Goal: Find specific page/section: Find specific page/section

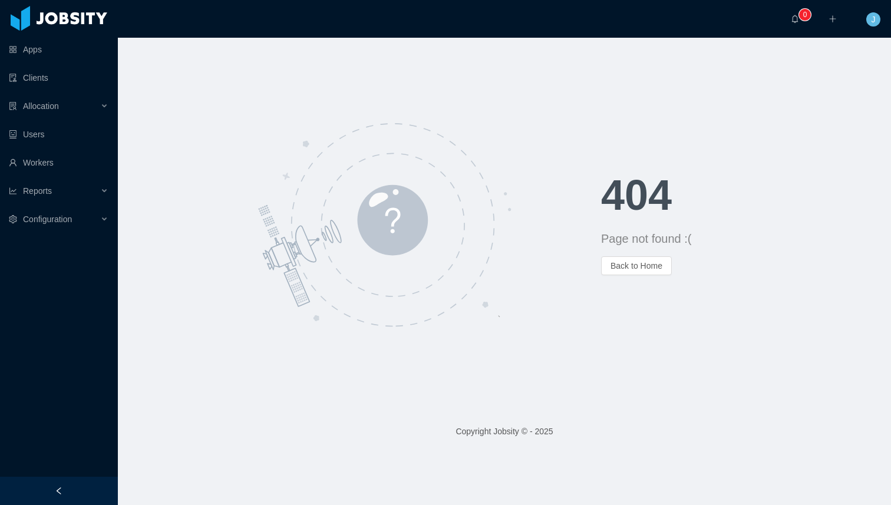
click at [36, 149] on ul "Apps Clients Allocation Users Workers Reports Configuration" at bounding box center [59, 134] width 118 height 198
click at [38, 158] on link "Workers" at bounding box center [59, 163] width 100 height 24
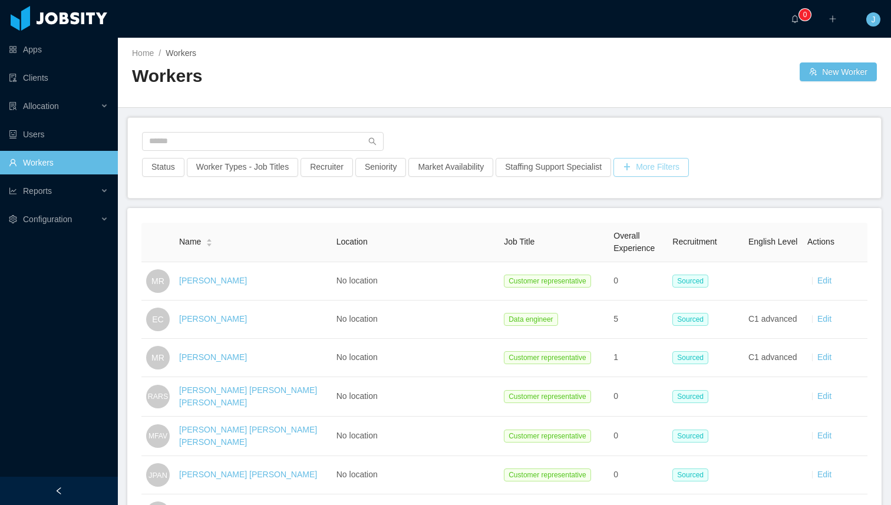
click at [675, 136] on div at bounding box center [504, 145] width 725 height 26
click at [653, 166] on button "More Filters" at bounding box center [650, 167] width 75 height 19
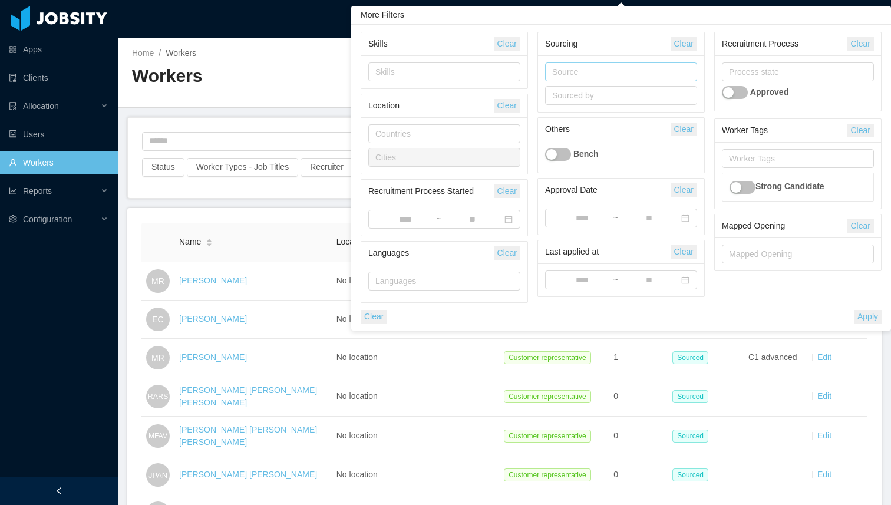
click at [597, 74] on div "Source" at bounding box center [618, 72] width 133 height 12
click at [607, 51] on div "Sourcing" at bounding box center [607, 44] width 125 height 22
click at [580, 73] on div "Source" at bounding box center [618, 72] width 133 height 12
click at [554, 70] on div "Source" at bounding box center [618, 72] width 133 height 12
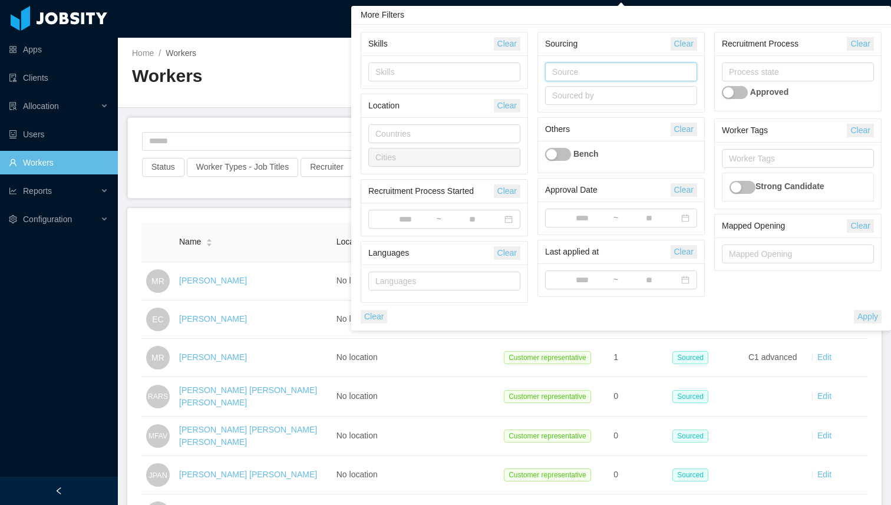
click at [572, 66] on div "Source" at bounding box center [618, 72] width 133 height 12
click at [588, 66] on div "Source" at bounding box center [618, 72] width 133 height 12
click at [568, 72] on div "Source" at bounding box center [618, 72] width 133 height 12
click at [574, 71] on div "Source" at bounding box center [618, 72] width 133 height 12
click at [573, 64] on div "Source" at bounding box center [618, 72] width 141 height 18
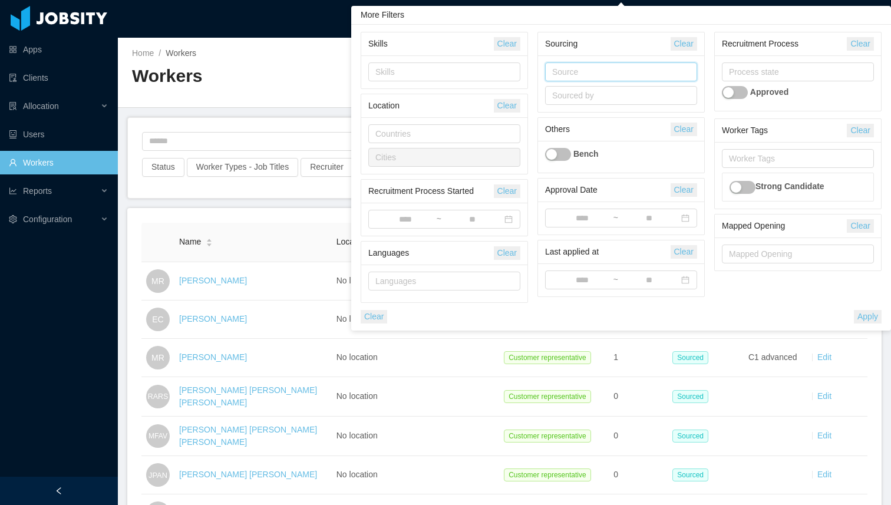
click at [588, 76] on div "Source" at bounding box center [618, 72] width 133 height 12
click at [597, 74] on div "Source" at bounding box center [618, 72] width 133 height 12
click at [601, 72] on div "Source" at bounding box center [618, 72] width 133 height 12
click at [611, 71] on div "Source" at bounding box center [618, 72] width 133 height 12
click at [558, 57] on div "Source Sourced by" at bounding box center [621, 83] width 166 height 57
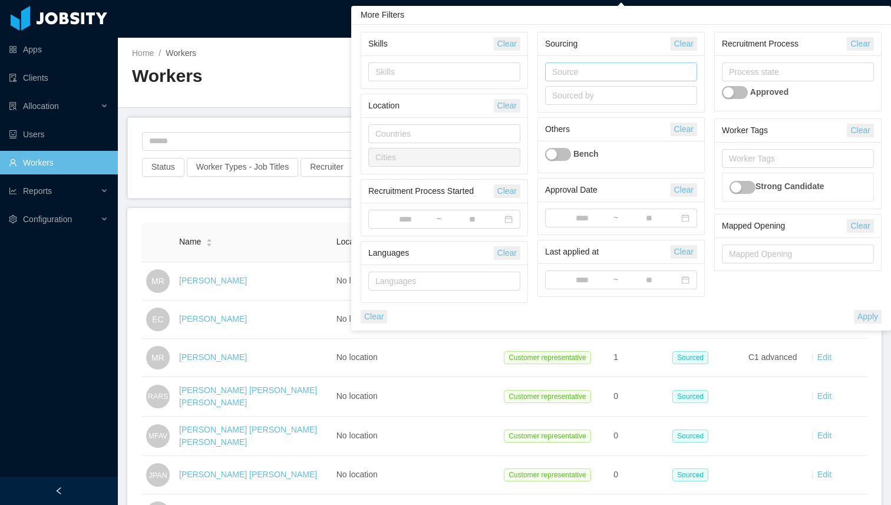
click at [566, 72] on div "Source" at bounding box center [618, 72] width 133 height 12
click at [588, 72] on div "Source" at bounding box center [618, 72] width 133 height 12
click at [559, 67] on div "Source" at bounding box center [618, 72] width 133 height 12
click at [590, 71] on div "Source" at bounding box center [618, 72] width 133 height 12
click at [586, 78] on div "Source" at bounding box center [618, 72] width 141 height 18
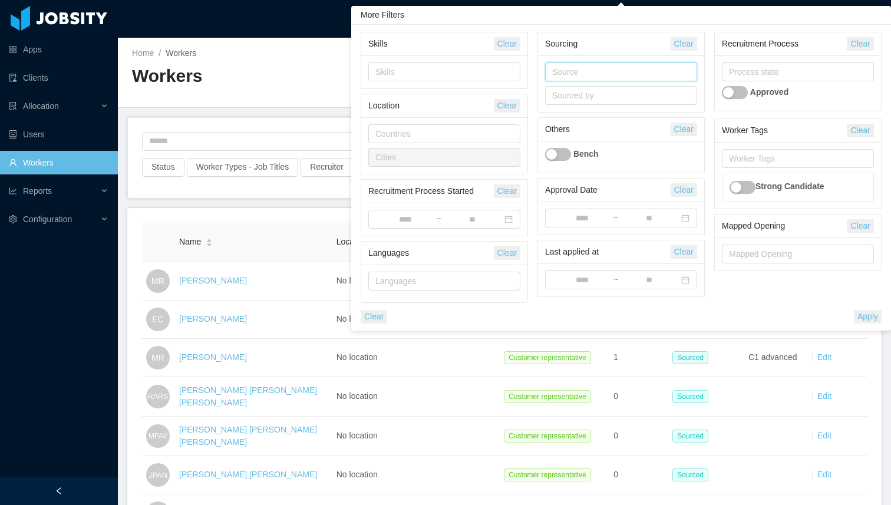
click at [591, 72] on div "Source" at bounding box center [618, 72] width 133 height 12
click at [587, 71] on div "Source" at bounding box center [618, 72] width 133 height 12
click at [603, 62] on div "Source Sourced by" at bounding box center [621, 83] width 166 height 57
click at [592, 65] on div "Source" at bounding box center [618, 72] width 141 height 18
click at [603, 67] on div "Source" at bounding box center [618, 72] width 133 height 12
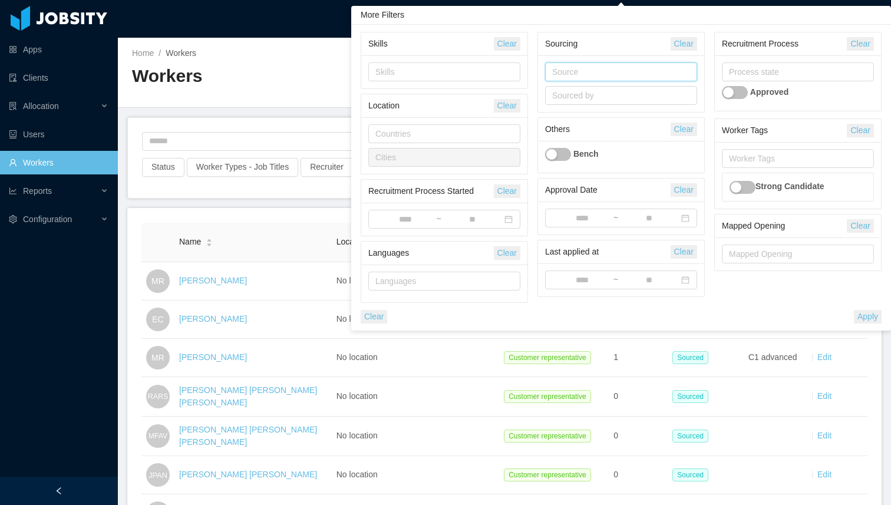
click at [594, 74] on div "Source" at bounding box center [618, 72] width 133 height 12
click at [662, 52] on div "Sourcing" at bounding box center [607, 44] width 125 height 22
click at [609, 61] on div "Source Sourced by" at bounding box center [621, 83] width 166 height 57
click at [592, 74] on div "Source" at bounding box center [618, 72] width 133 height 12
click at [585, 77] on div "Source" at bounding box center [618, 72] width 133 height 12
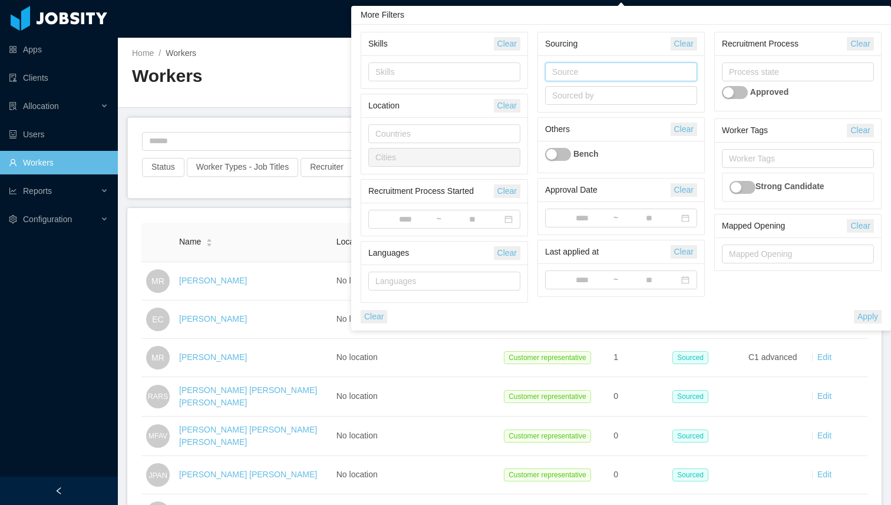
click at [607, 78] on div "Source" at bounding box center [618, 72] width 141 height 18
click at [587, 74] on div "Source" at bounding box center [618, 72] width 133 height 12
click at [586, 75] on div "Source" at bounding box center [618, 72] width 133 height 12
click at [586, 72] on div "Source" at bounding box center [618, 72] width 133 height 12
click at [569, 74] on div "Source" at bounding box center [618, 72] width 133 height 12
